Goal: Entertainment & Leisure: Browse casually

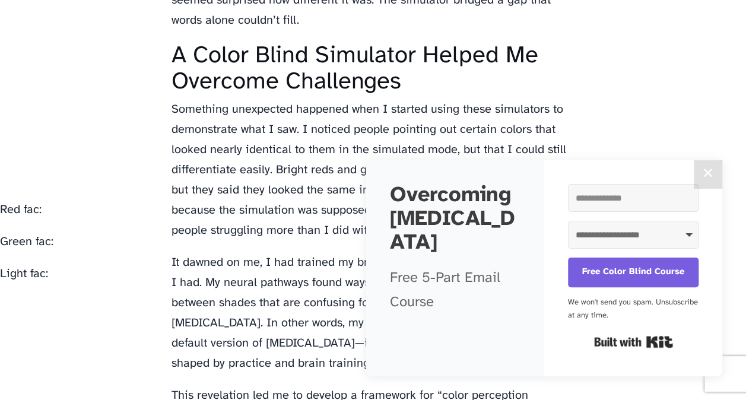
scroll to position [1952, 0]
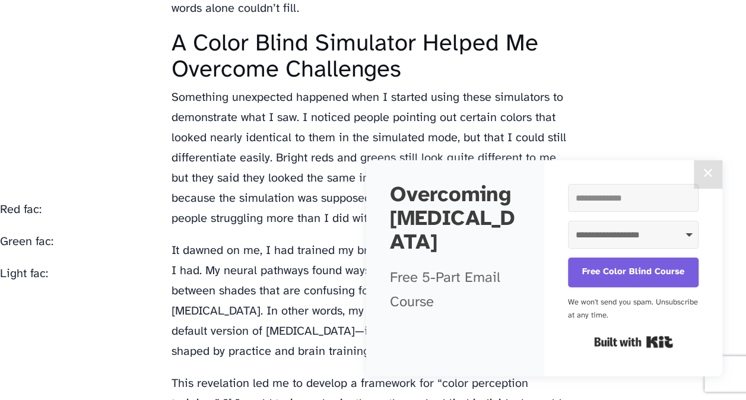
click at [708, 175] on button "✕" at bounding box center [707, 174] width 28 height 28
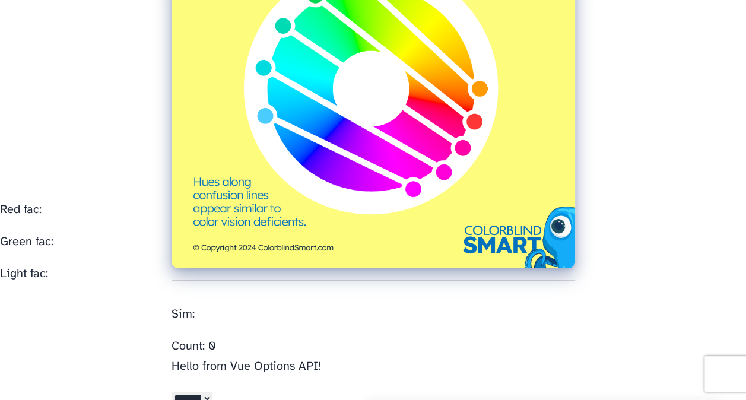
scroll to position [0, 0]
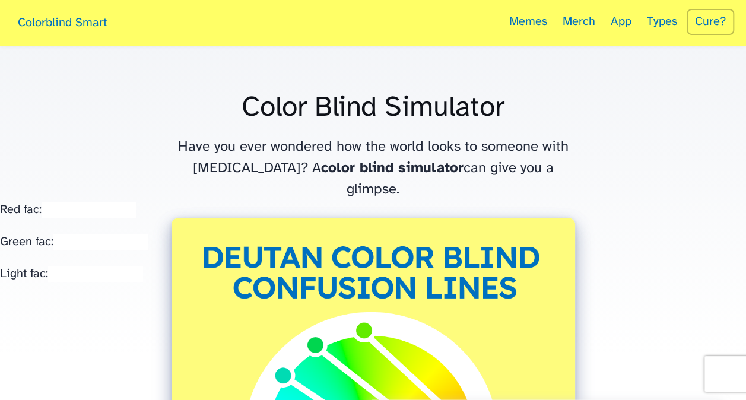
click at [531, 23] on link "Memes" at bounding box center [528, 23] width 50 height 46
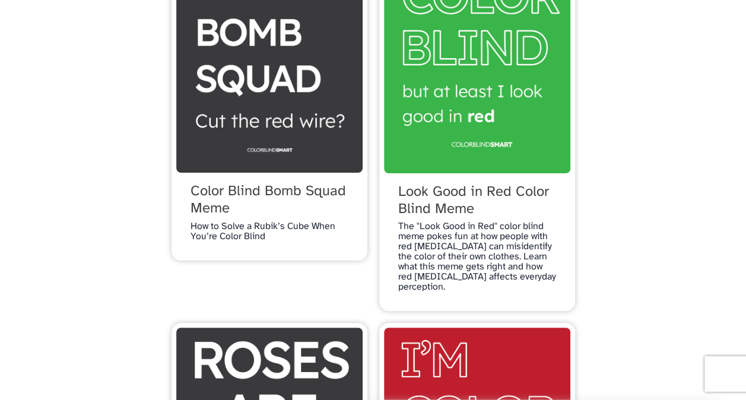
scroll to position [1803, 0]
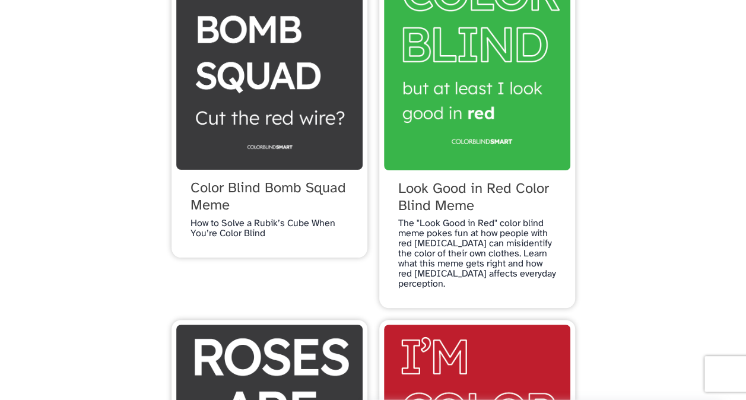
click at [485, 215] on span "Look Good in Red Color Blind Meme" at bounding box center [477, 198] width 158 height 34
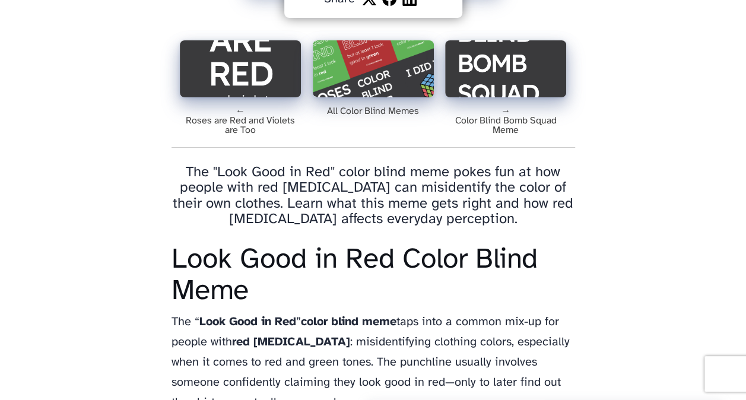
scroll to position [475, 0]
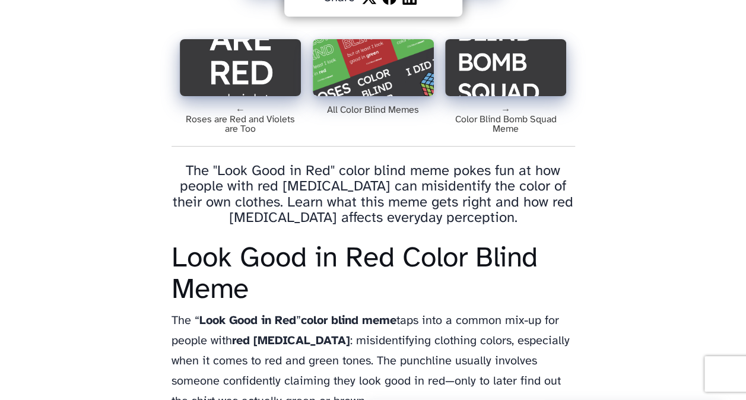
click at [256, 79] on img at bounding box center [240, 67] width 121 height 57
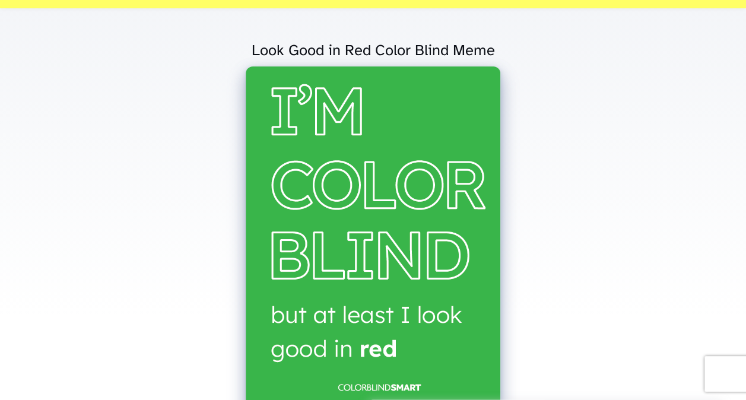
scroll to position [0, 0]
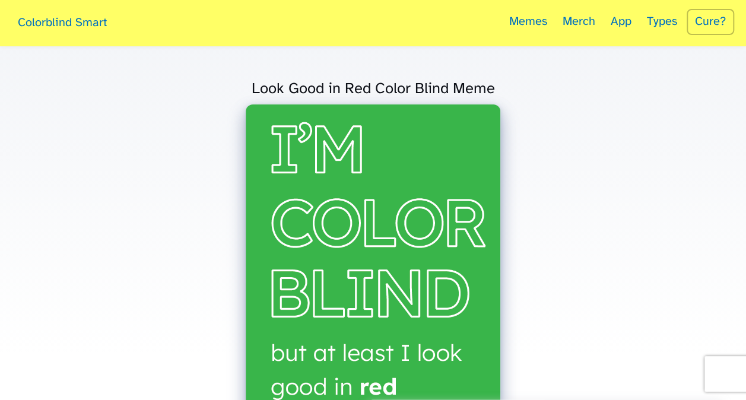
click at [536, 21] on link "Memes" at bounding box center [528, 23] width 50 height 46
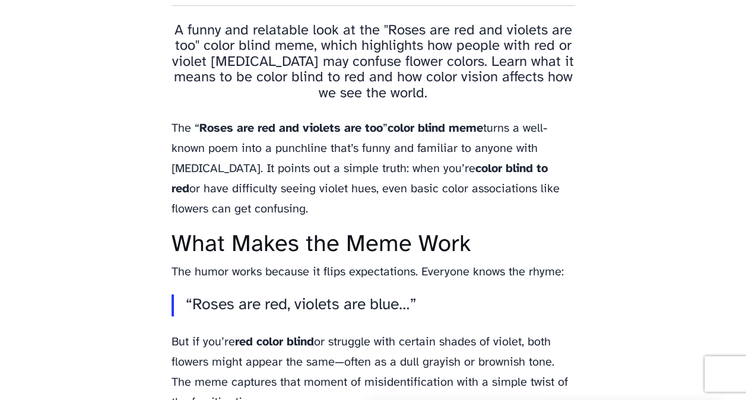
scroll to position [641, 0]
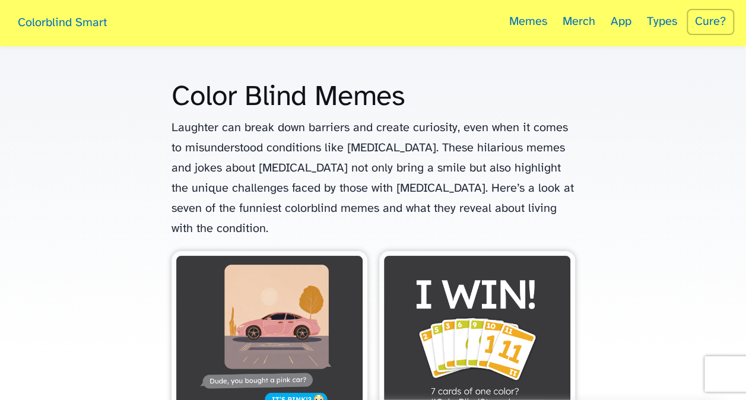
click at [621, 21] on link "App" at bounding box center [620, 23] width 33 height 46
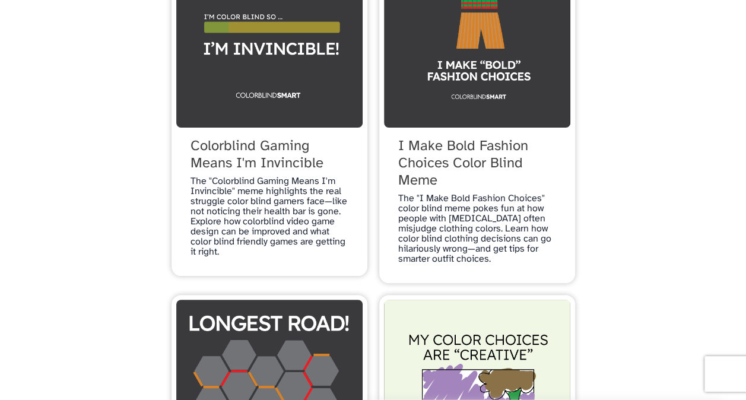
scroll to position [688, 0]
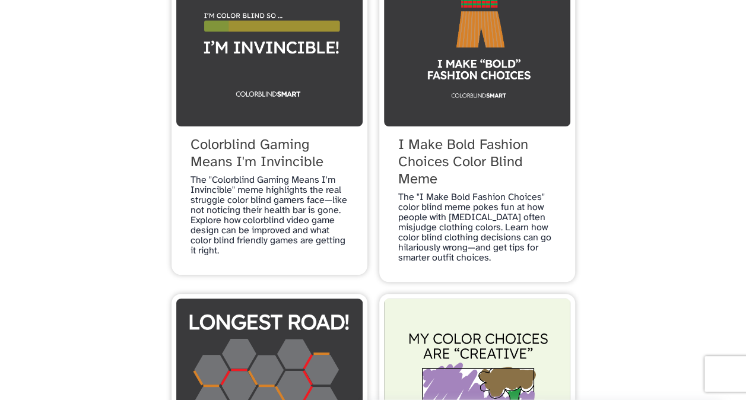
click at [281, 171] on span "Colorblind Gaming Means I'm Invincible" at bounding box center [269, 154] width 158 height 34
click at [496, 182] on span "I Make Bold Fashion Choices Color Blind Meme" at bounding box center [477, 162] width 158 height 51
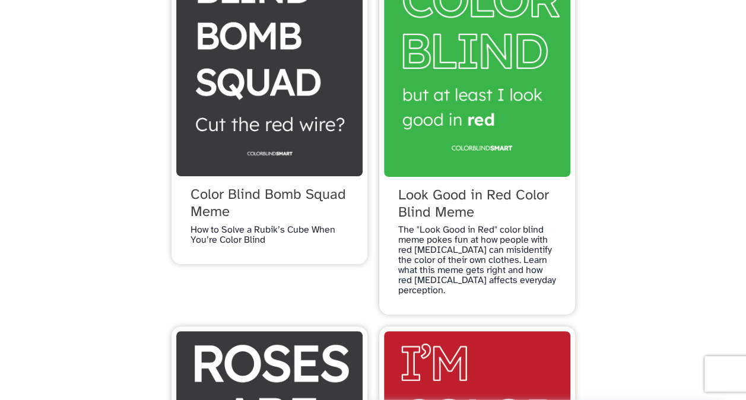
scroll to position [1793, 0]
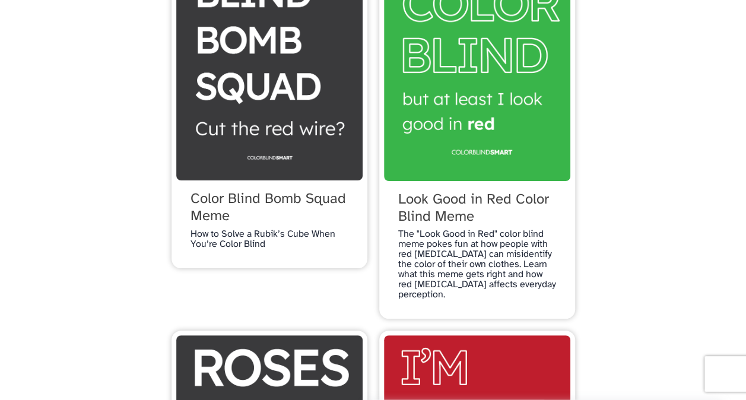
click at [491, 155] on img at bounding box center [477, 48] width 186 height 263
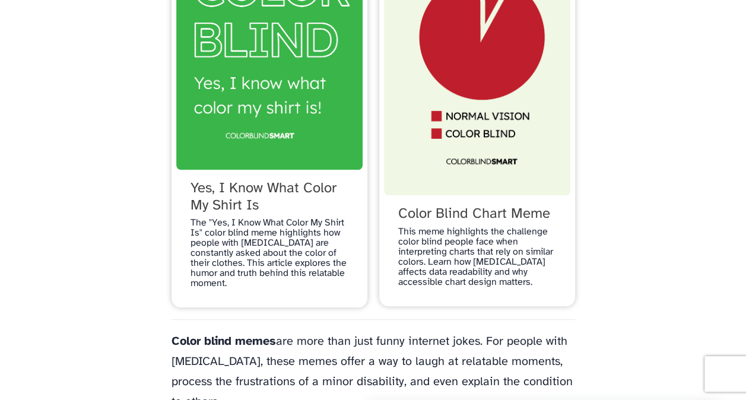
scroll to position [2629, 0]
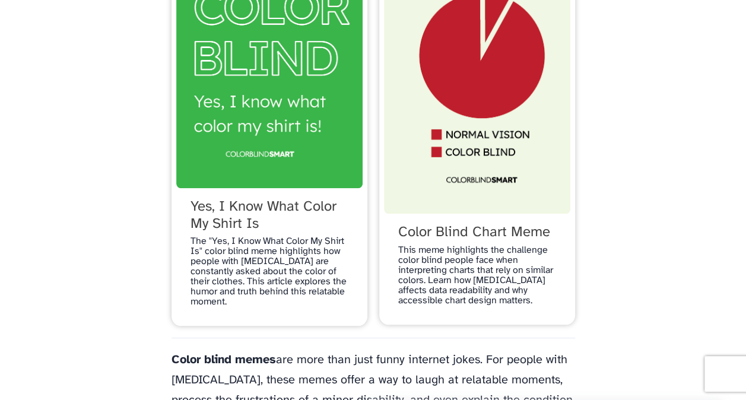
click at [291, 188] on img at bounding box center [269, 55] width 186 height 265
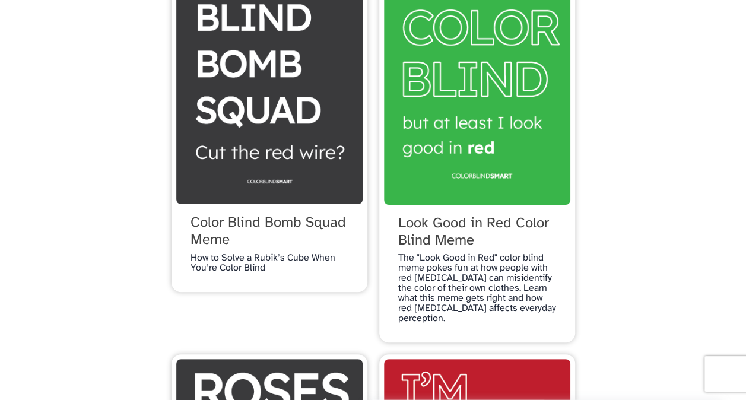
scroll to position [1431, 0]
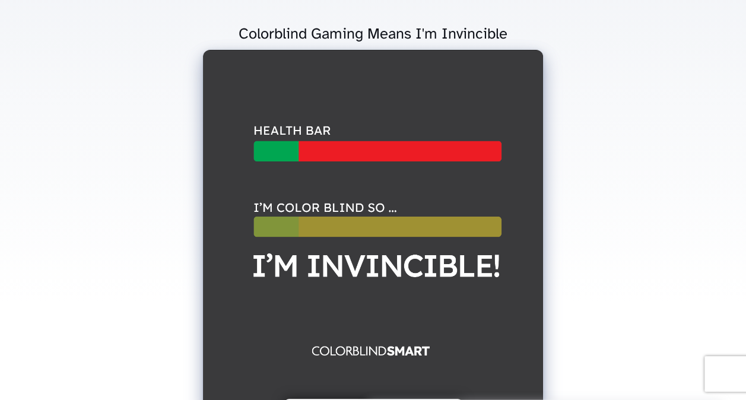
scroll to position [71, 0]
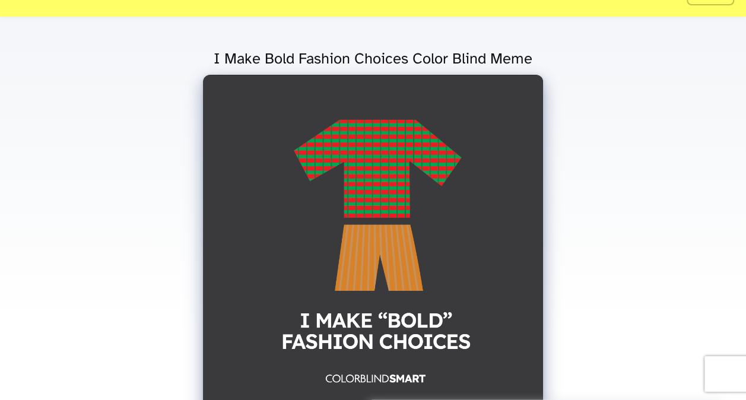
scroll to position [38, 0]
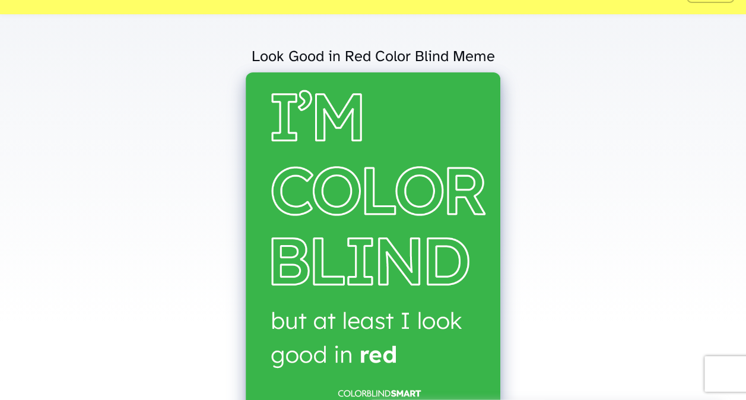
scroll to position [29, 0]
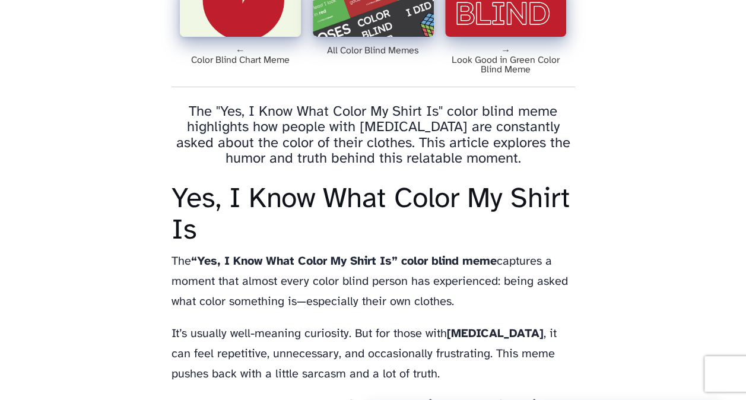
scroll to position [449, 0]
